Goal: Find specific page/section: Find specific page/section

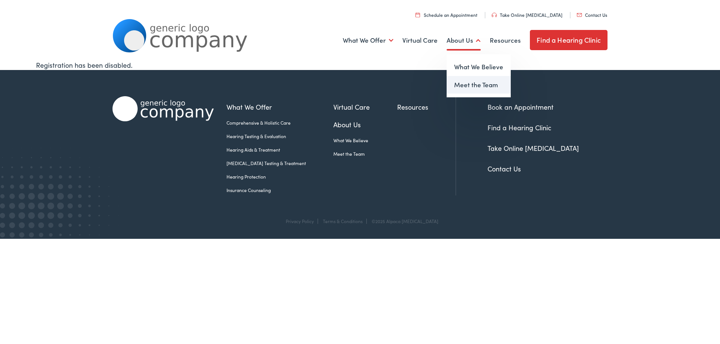
click at [467, 85] on link "Meet the Team" at bounding box center [478, 85] width 64 height 18
click at [605, 13] on link "Contact Us" at bounding box center [592, 15] width 30 height 6
click at [333, 154] on link "Meet the Team" at bounding box center [365, 154] width 64 height 7
